Goal: Information Seeking & Learning: Learn about a topic

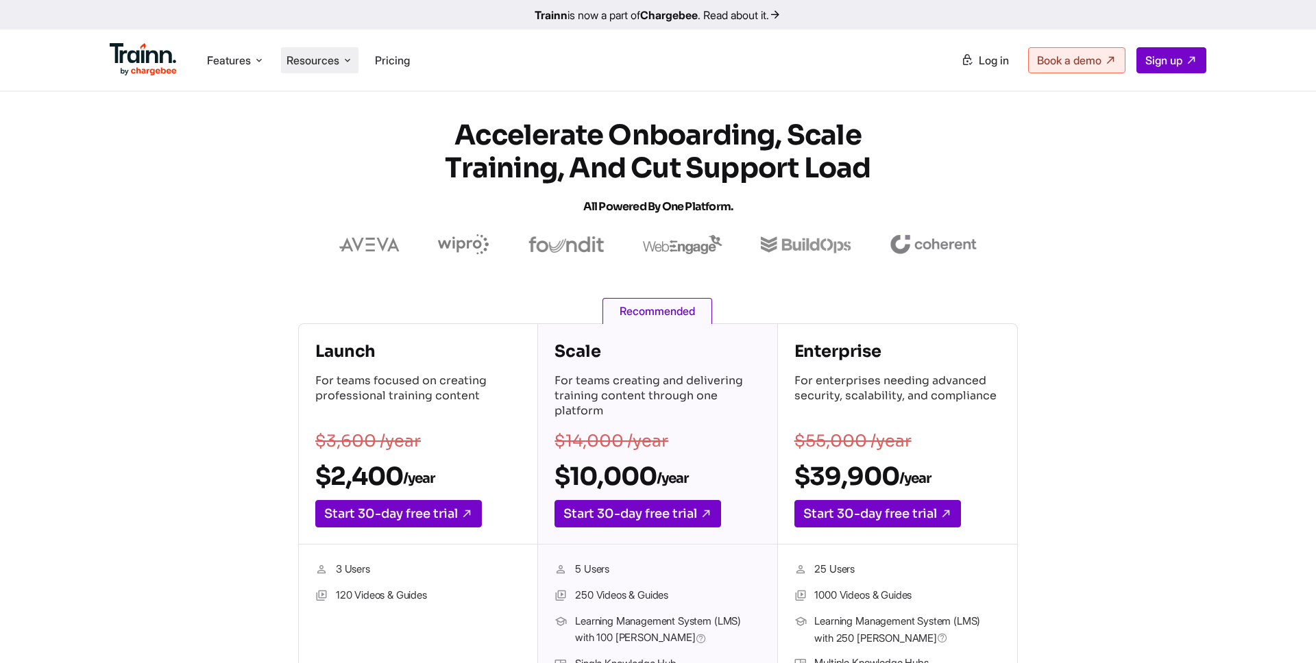
click at [325, 62] on span "Resources" at bounding box center [312, 60] width 53 height 15
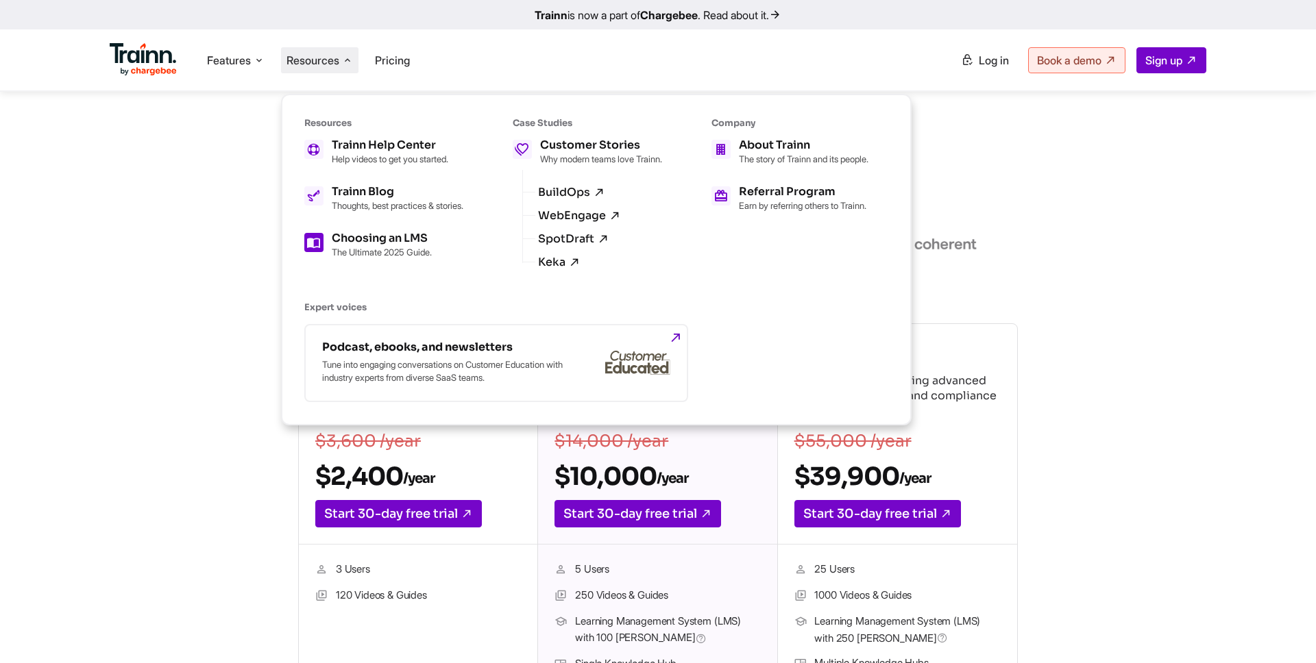
click at [383, 244] on h5 "Choosing an LMS" at bounding box center [382, 238] width 100 height 11
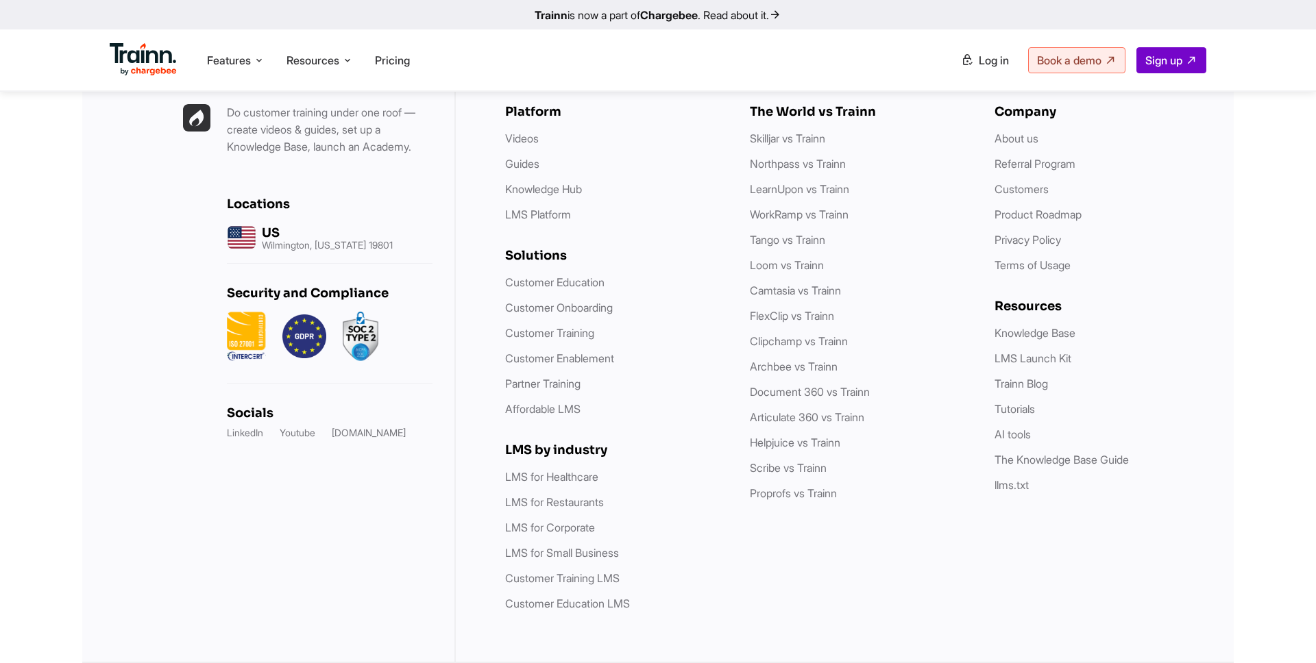
scroll to position [5225, 0]
click at [553, 473] on link "LMS for Healthcare" at bounding box center [551, 477] width 93 height 14
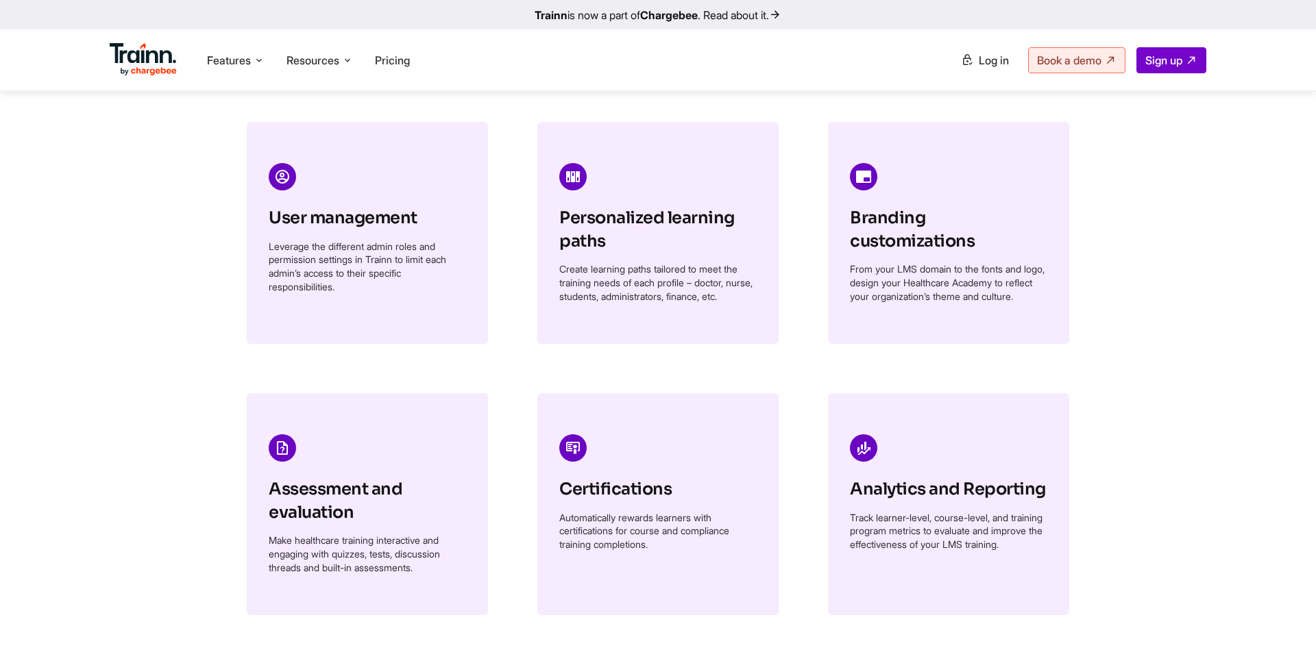
scroll to position [1933, 0]
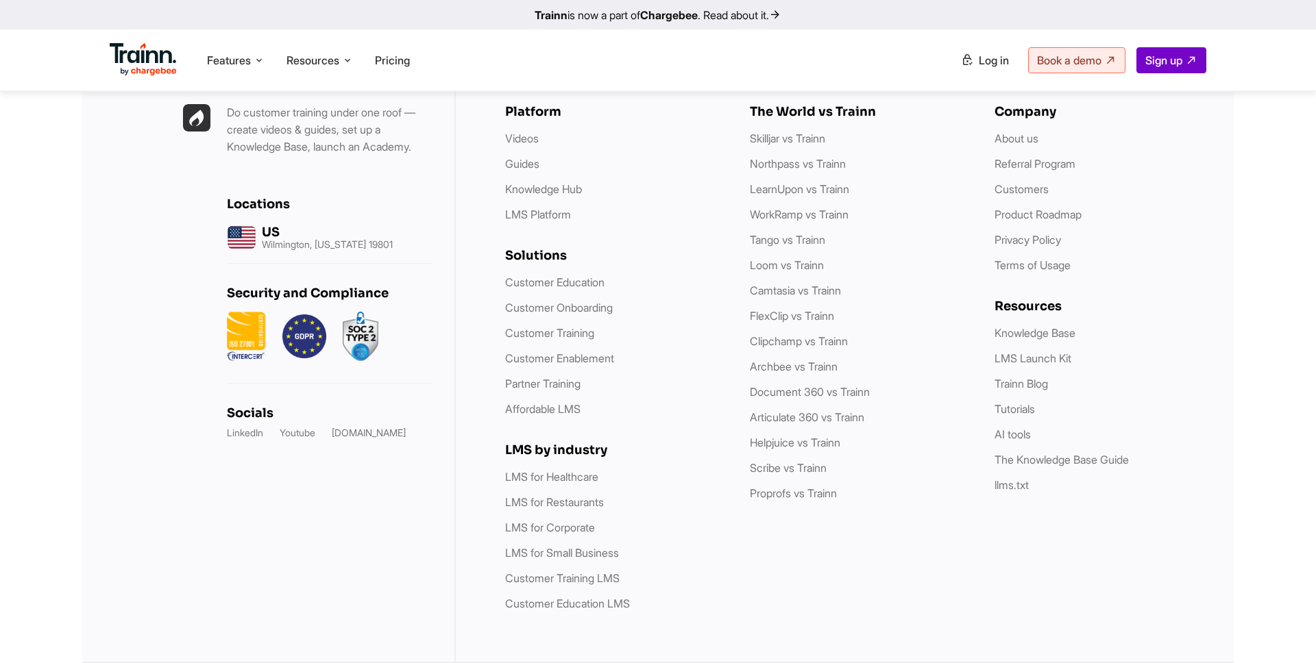
scroll to position [7211, 0]
click at [567, 504] on link "LMS for Restaurants" at bounding box center [554, 502] width 99 height 14
click at [557, 578] on link "Customer Training LMS" at bounding box center [562, 578] width 114 height 14
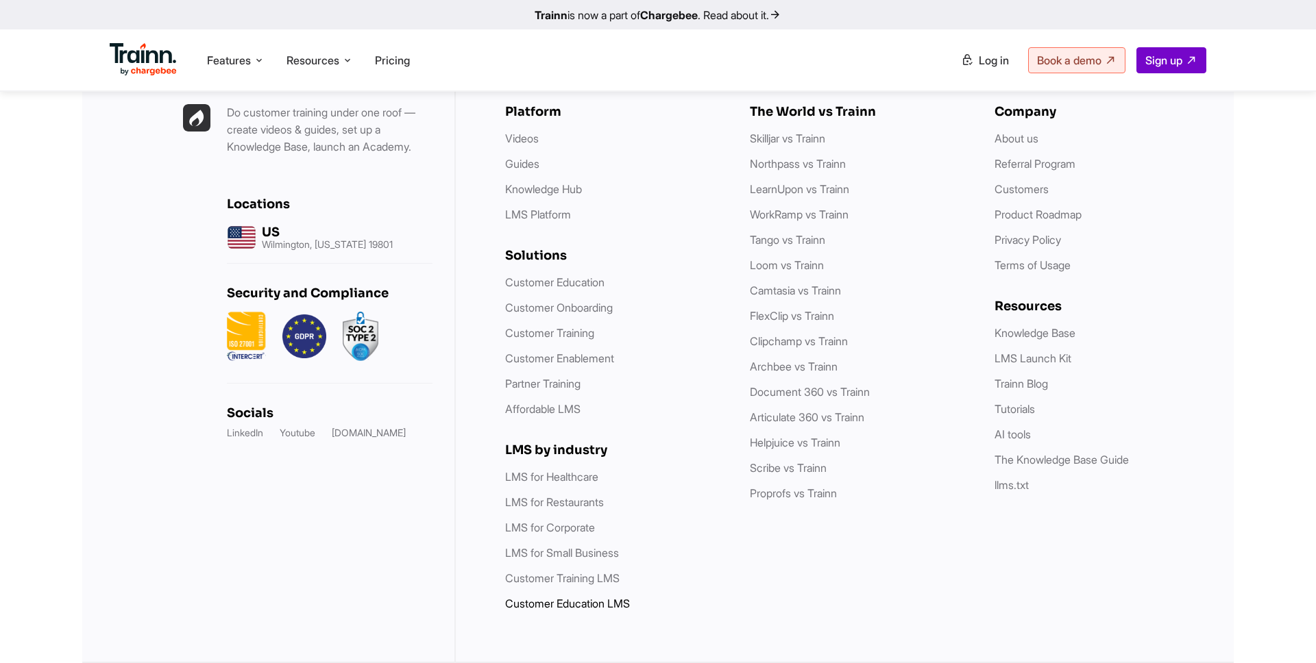
click at [560, 608] on link "Customer Education LMS" at bounding box center [567, 604] width 125 height 14
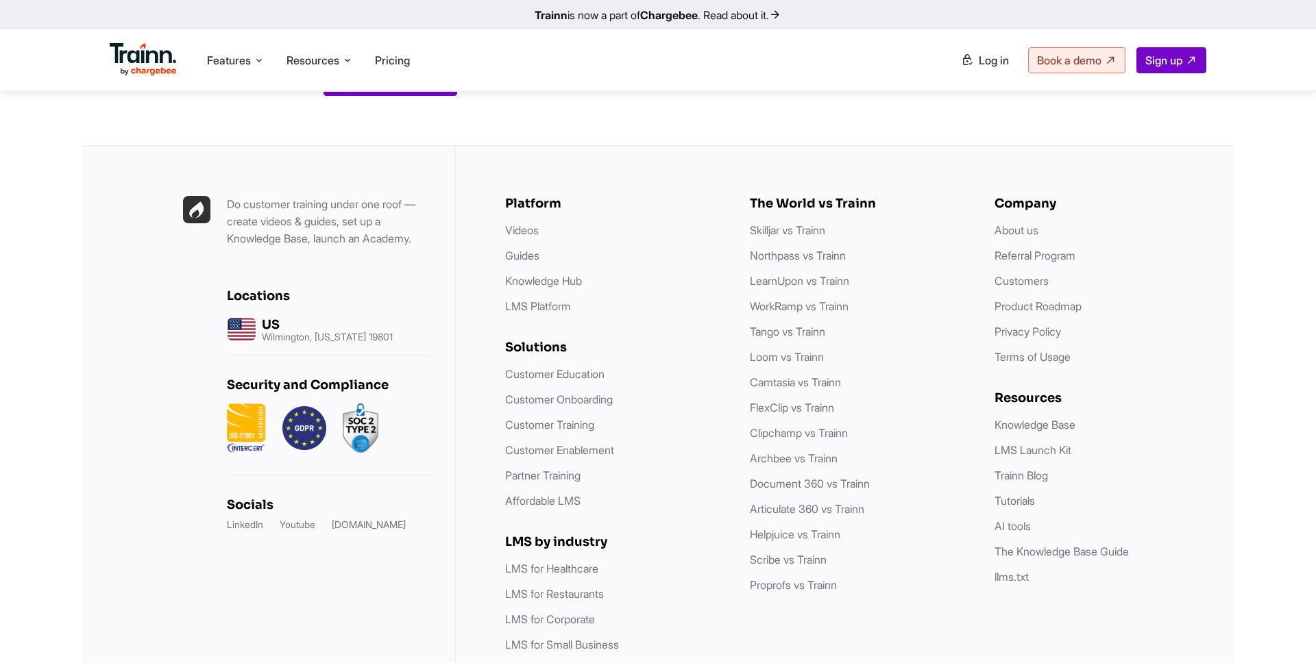
scroll to position [7460, 0]
